Goal: Information Seeking & Learning: Learn about a topic

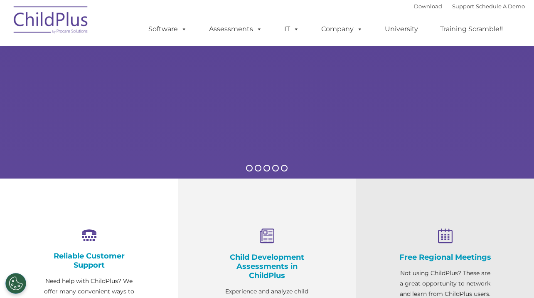
select select "MEDIUM"
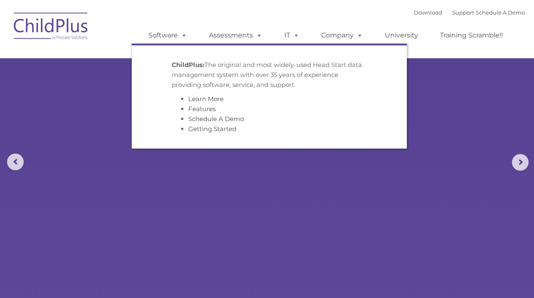
select select "MEDIUM"
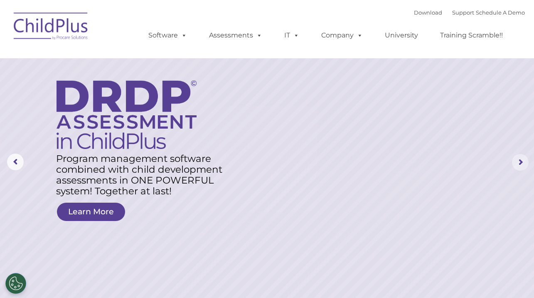
click at [518, 165] on rs-arrow at bounding box center [520, 162] width 17 height 17
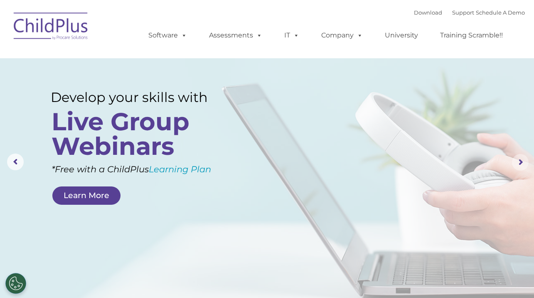
click at [518, 158] on rs-arrow at bounding box center [520, 162] width 17 height 17
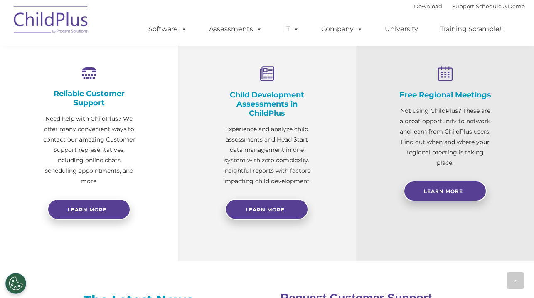
scroll to position [309, 0]
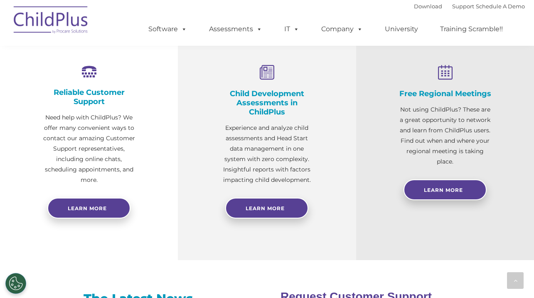
click at [276, 96] on h4 "Child Development Assessments in ChildPlus" at bounding box center [267, 102] width 95 height 27
click at [273, 207] on span "Learn More" at bounding box center [265, 208] width 39 height 6
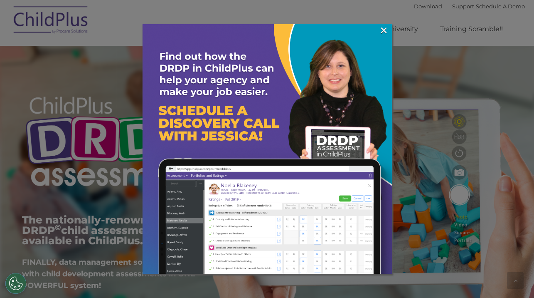
scroll to position [564, 0]
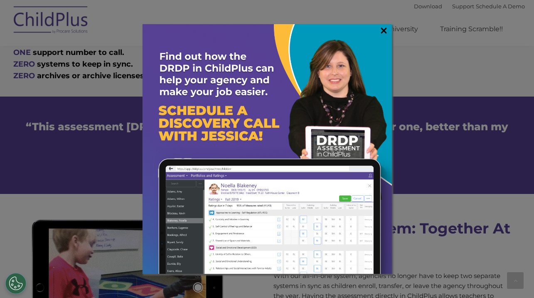
click at [385, 29] on link "×" at bounding box center [384, 30] width 10 height 8
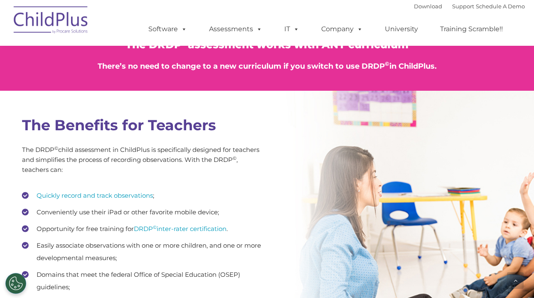
scroll to position [1045, 0]
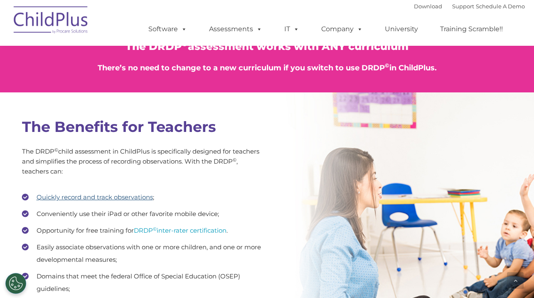
click at [137, 195] on link "Quickly record and track observations" at bounding box center [95, 197] width 116 height 8
